Goal: Information Seeking & Learning: Learn about a topic

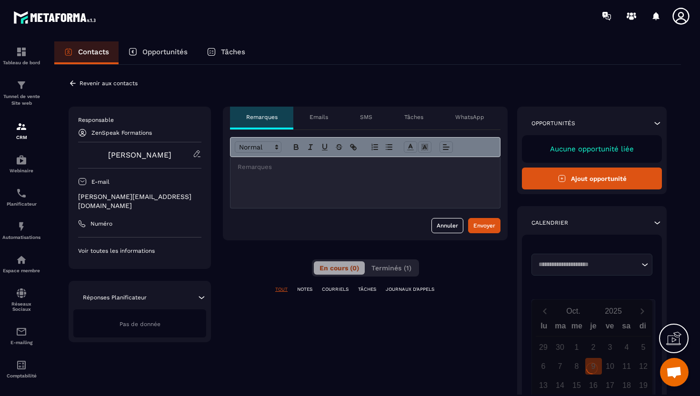
click at [116, 200] on p "[PERSON_NAME][EMAIL_ADDRESS][DOMAIN_NAME]" at bounding box center [139, 201] width 123 height 18
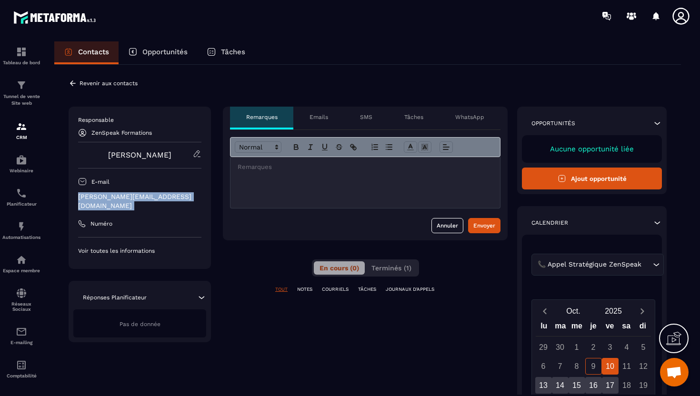
copy div "[PERSON_NAME][EMAIL_ADDRESS][DOMAIN_NAME]"
click at [15, 93] on p "Tunnel de vente Site web" at bounding box center [21, 99] width 38 height 13
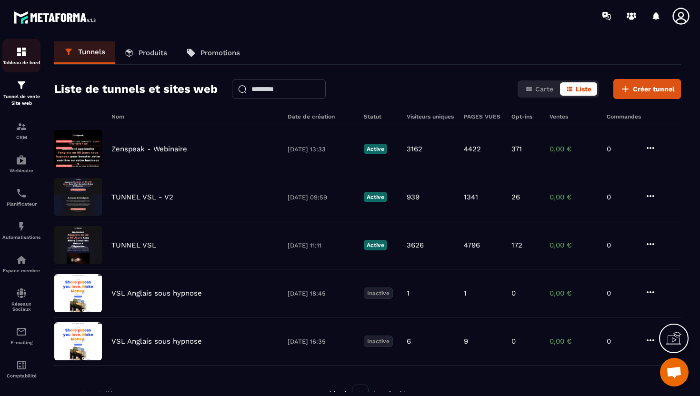
click at [35, 68] on link "Tableau de bord" at bounding box center [21, 55] width 38 height 33
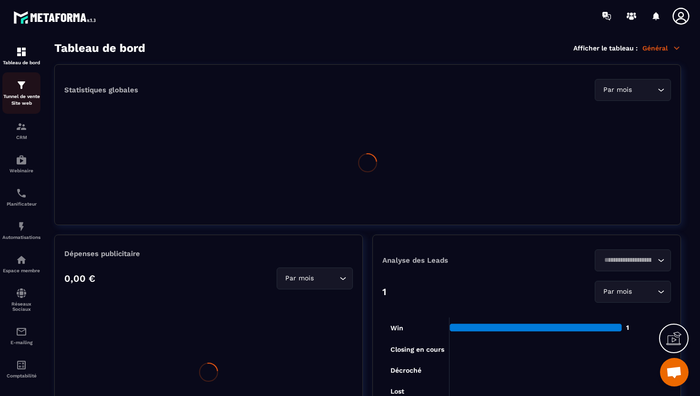
click at [33, 96] on p "Tunnel de vente Site web" at bounding box center [21, 99] width 38 height 13
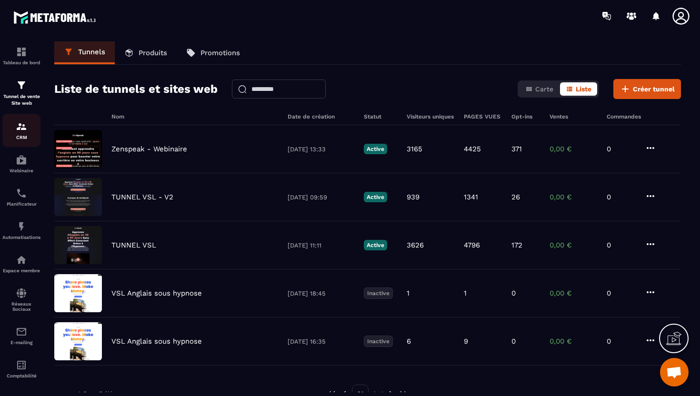
click at [24, 129] on img at bounding box center [21, 126] width 11 height 11
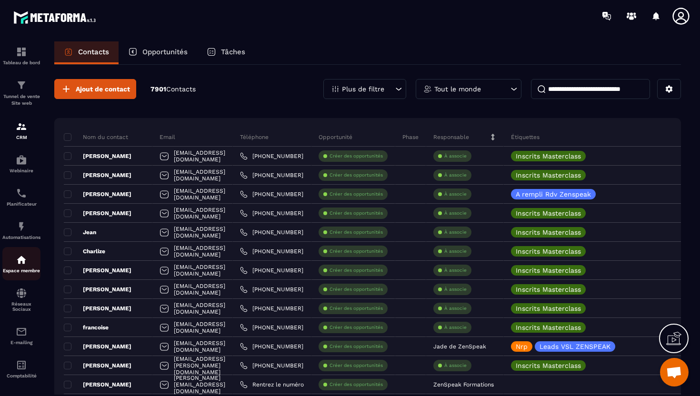
scroll to position [10, 0]
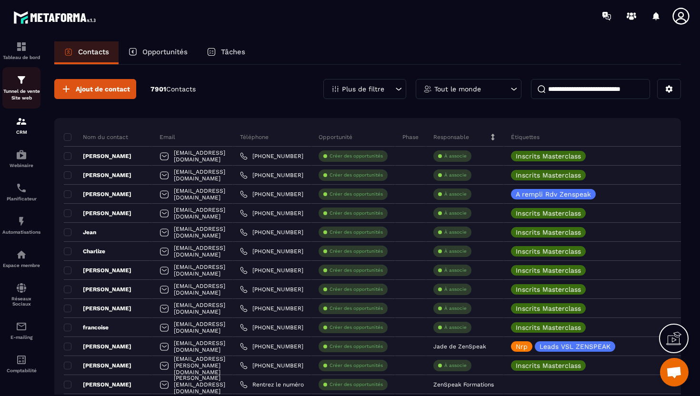
click at [21, 88] on p "Tunnel de vente Site web" at bounding box center [21, 94] width 38 height 13
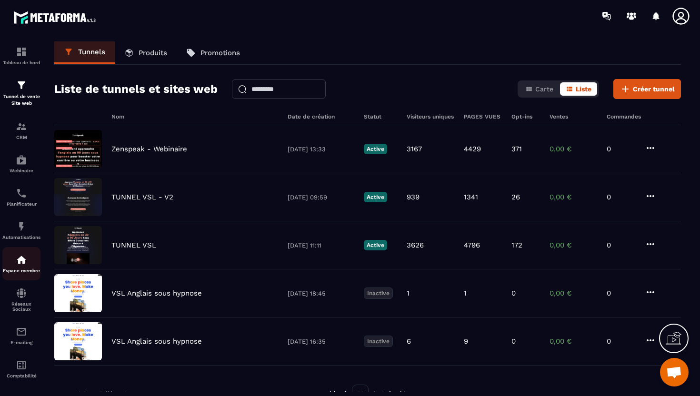
click at [15, 270] on p "Espace membre" at bounding box center [21, 270] width 38 height 5
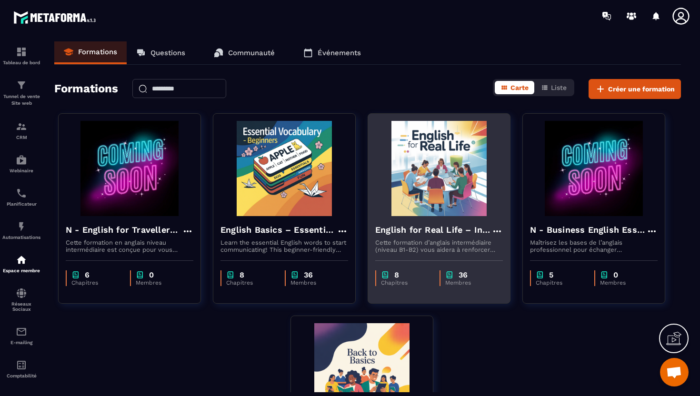
scroll to position [19, 0]
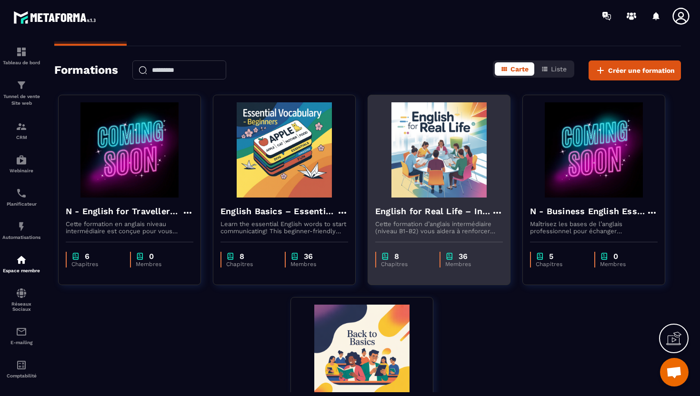
click at [429, 166] on img at bounding box center [439, 149] width 128 height 95
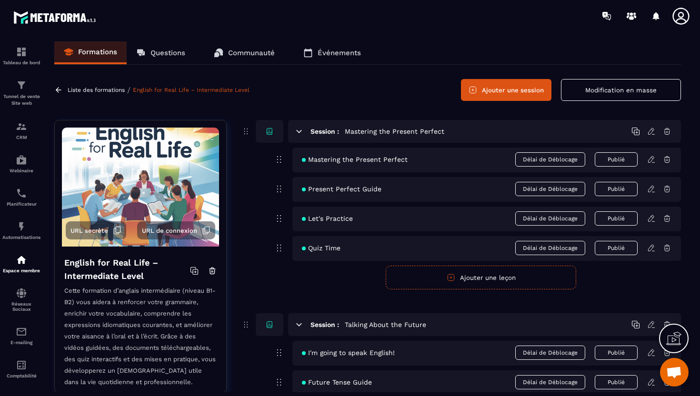
click at [651, 162] on icon at bounding box center [651, 159] width 6 height 6
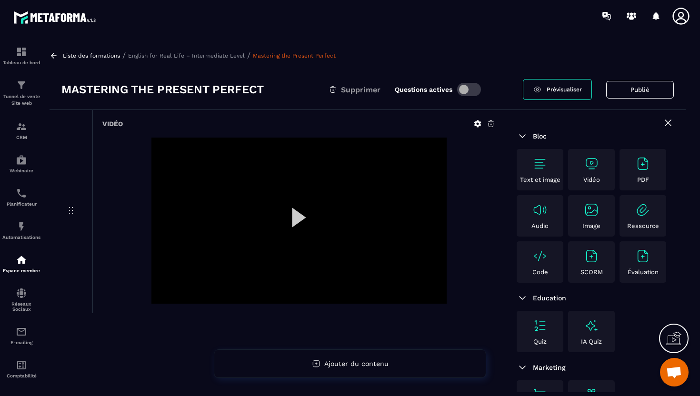
click at [295, 218] on div at bounding box center [299, 221] width 295 height 166
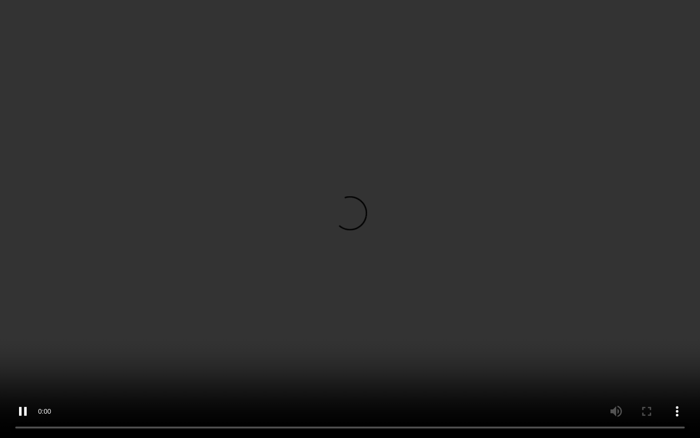
click at [321, 237] on video at bounding box center [350, 219] width 700 height 438
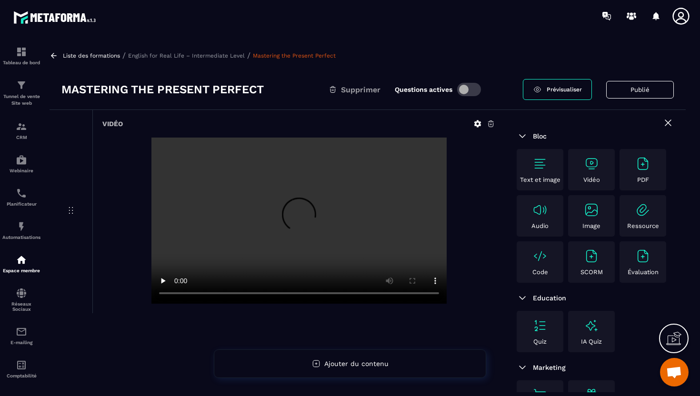
click at [52, 56] on icon at bounding box center [54, 55] width 9 height 9
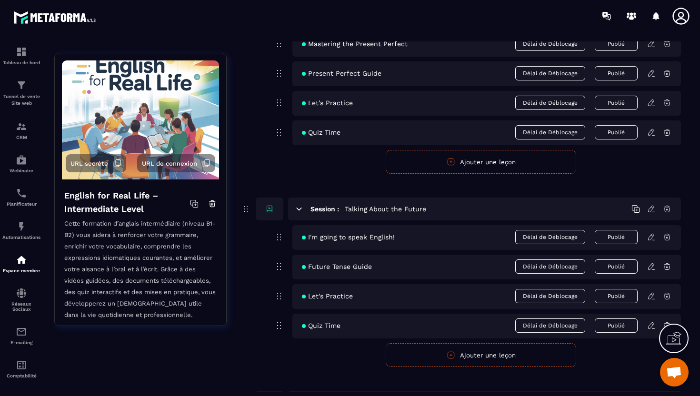
scroll to position [115, 0]
click at [653, 244] on div "I'm going to speak English! Délai de Déblocage Publié" at bounding box center [487, 238] width 389 height 25
click at [652, 238] on icon at bounding box center [652, 238] width 9 height 9
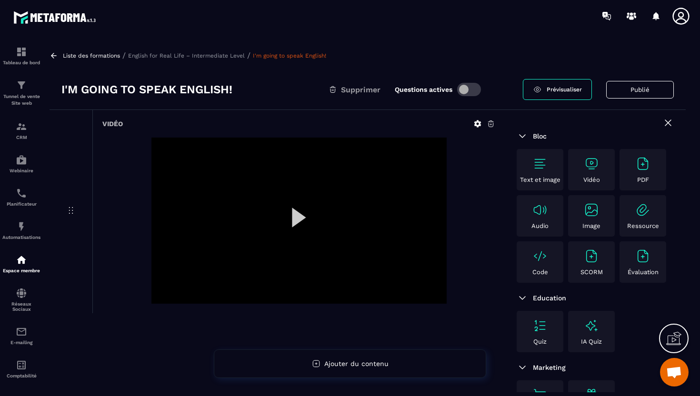
click at [294, 223] on div at bounding box center [299, 221] width 295 height 166
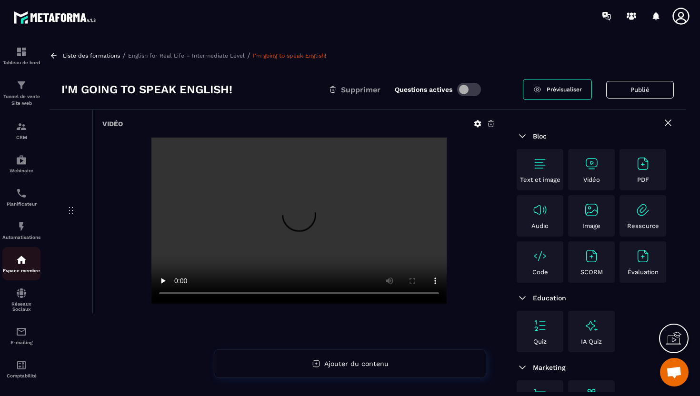
click at [22, 268] on div "Espace membre" at bounding box center [21, 263] width 38 height 19
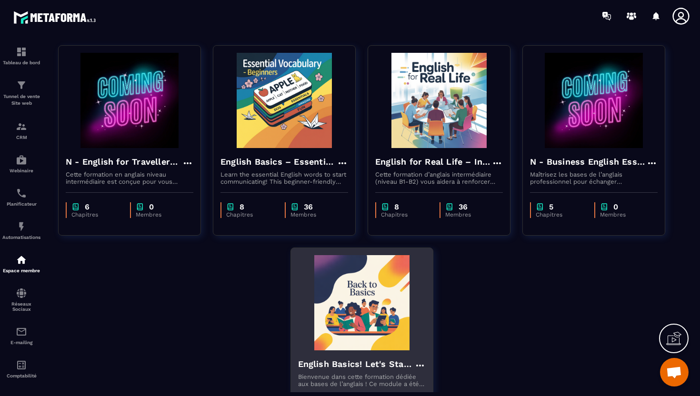
scroll to position [25, 0]
